Goal: Book appointment/travel/reservation

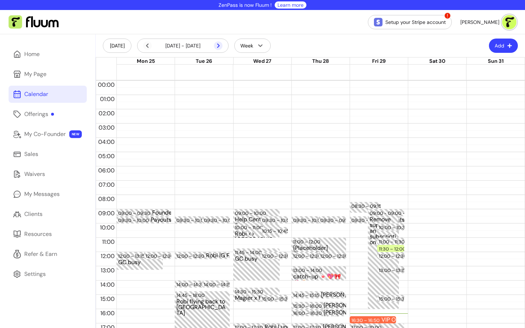
click at [219, 45] on icon at bounding box center [180, 55] width 121 height 102
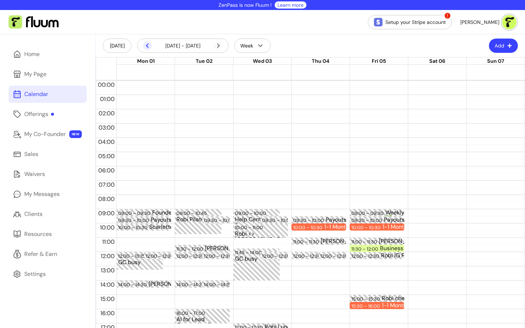
click at [147, 43] on icon at bounding box center [147, 45] width 9 height 9
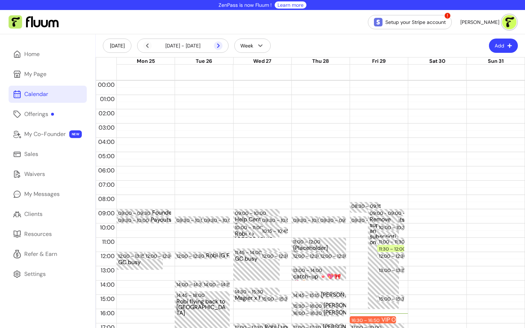
click at [218, 46] on icon at bounding box center [180, 55] width 121 height 102
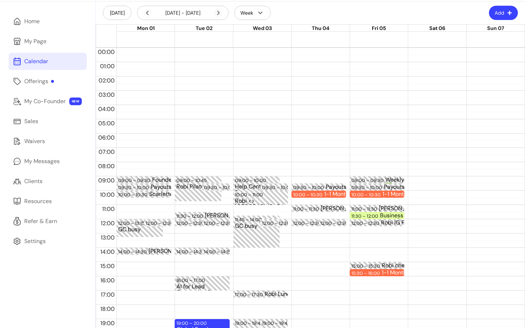
scroll to position [39, 0]
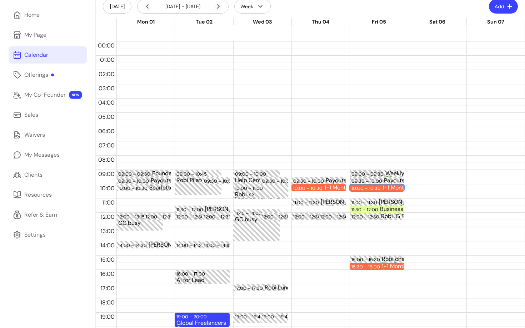
click at [376, 189] on div "10:00 – 10:30" at bounding box center [367, 188] width 31 height 7
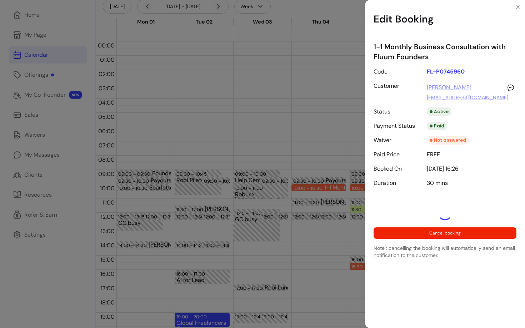
select select "**********"
select select "*****"
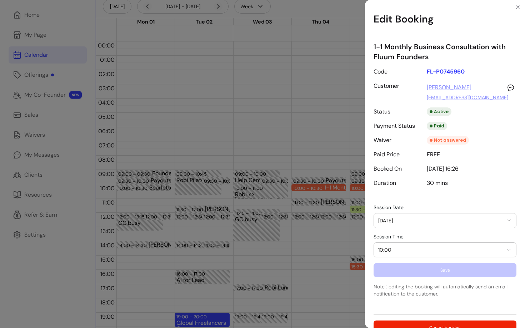
click at [427, 219] on span "05/09/2025" at bounding box center [440, 220] width 125 height 7
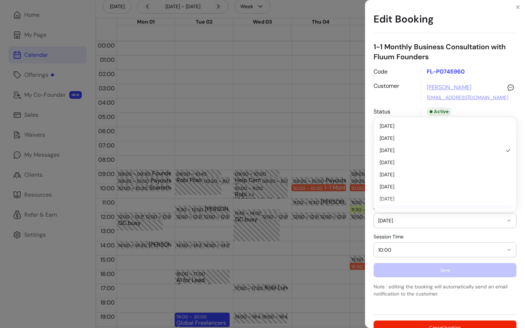
click at [395, 244] on button "10:00" at bounding box center [445, 250] width 142 height 14
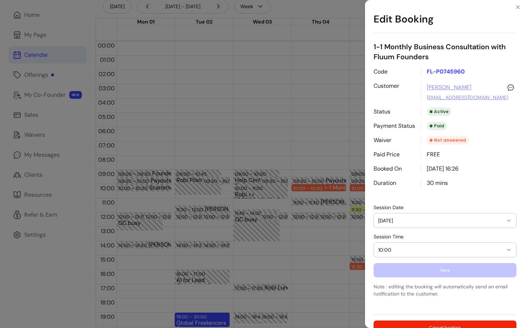
click at [395, 244] on button "10:00" at bounding box center [445, 250] width 142 height 14
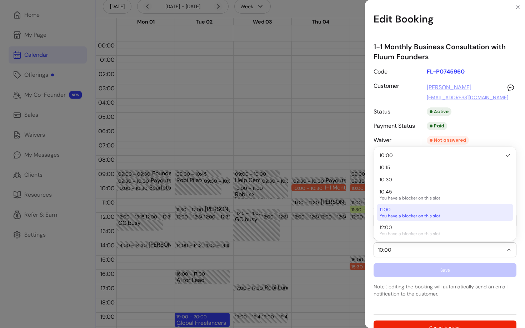
click at [396, 211] on div "11:00 You have a blocker on this slot" at bounding box center [442, 212] width 124 height 13
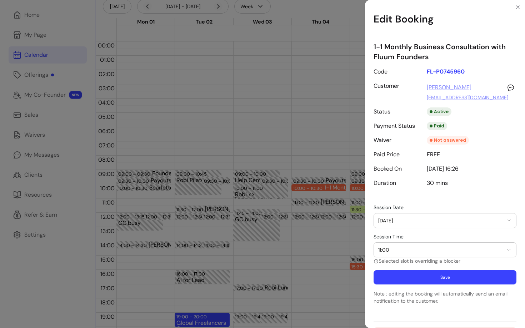
scroll to position [37, 0]
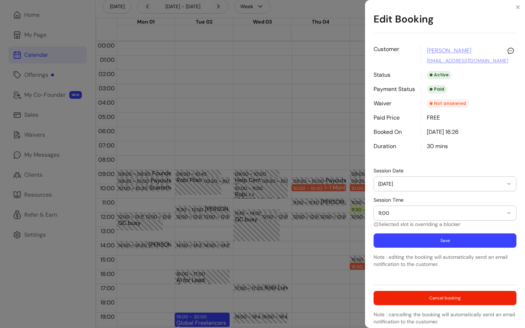
click at [420, 241] on button "Save" at bounding box center [445, 241] width 143 height 14
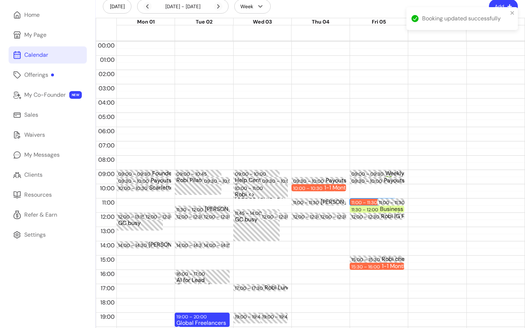
scroll to position [0, 0]
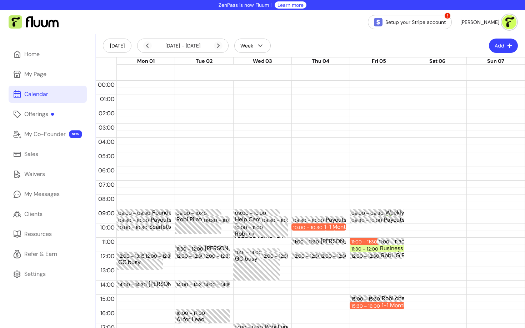
click at [509, 19] on img at bounding box center [509, 22] width 14 height 14
click at [461, 77] on span "Log Out" at bounding box center [484, 76] width 52 height 7
